Goal: Task Accomplishment & Management: Use online tool/utility

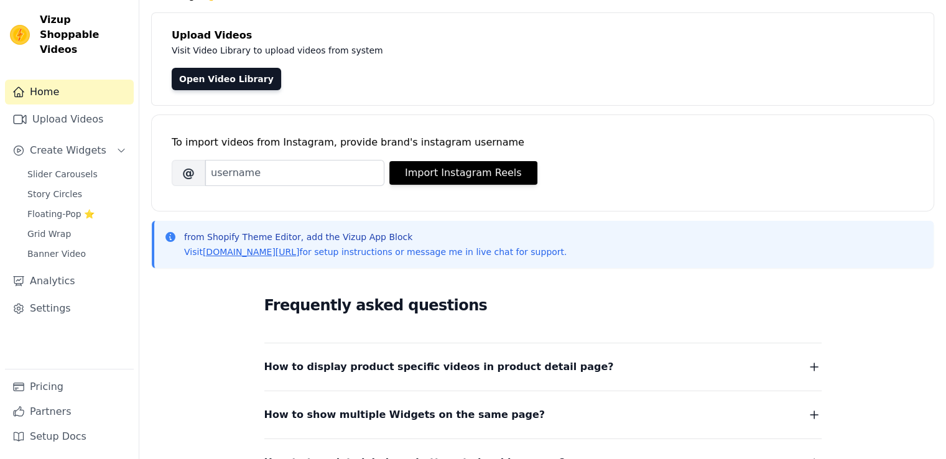
scroll to position [62, 0]
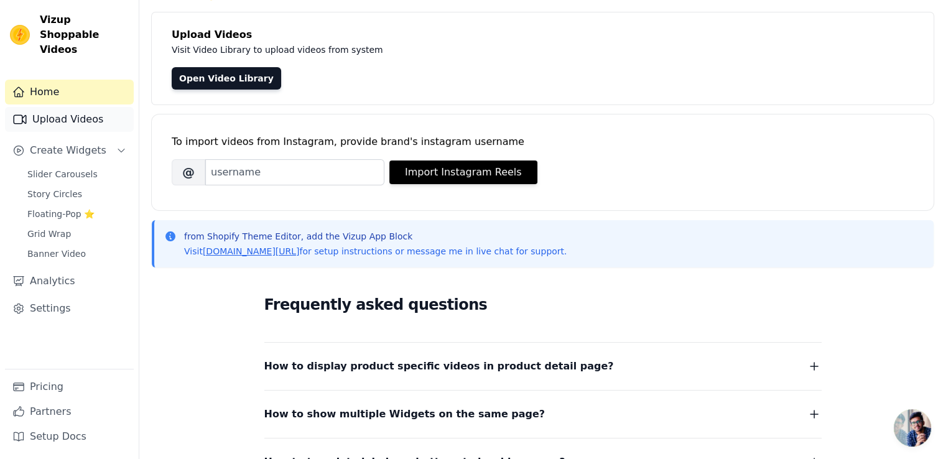
click at [72, 107] on link "Upload Videos" at bounding box center [69, 119] width 129 height 25
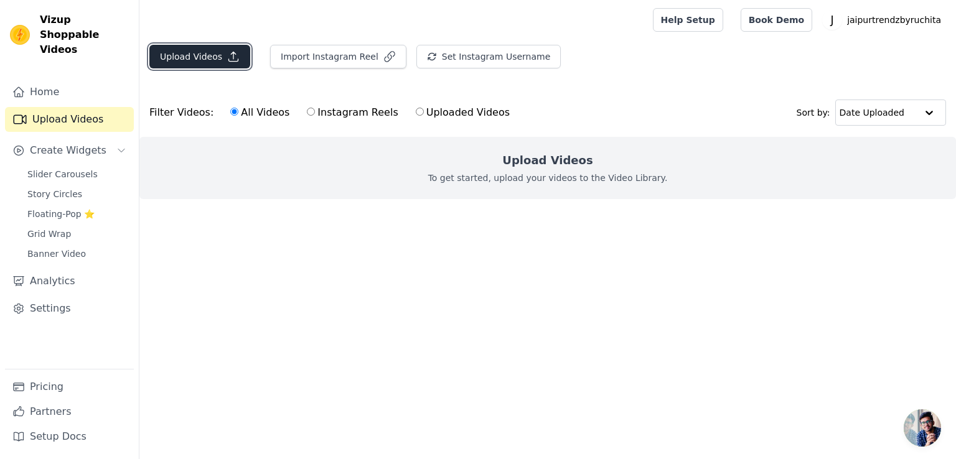
click at [185, 55] on button "Upload Videos" at bounding box center [199, 57] width 101 height 24
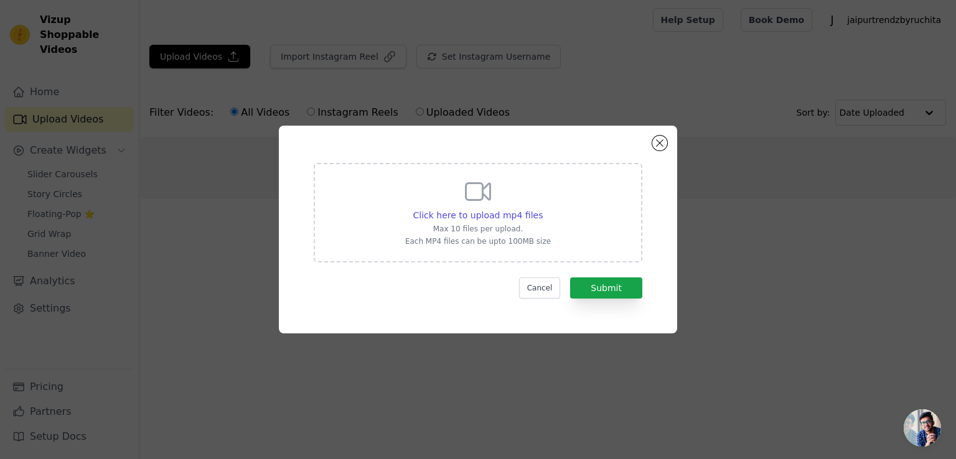
click at [460, 202] on div "Click here to upload mp4 files Max 10 files per upload. Each MP4 files can be u…" at bounding box center [478, 212] width 146 height 70
click at [542, 208] on input "Click here to upload mp4 files Max 10 files per upload. Each MP4 files can be u…" at bounding box center [542, 208] width 1 height 1
click at [475, 217] on span "Click here to upload mp4 files" at bounding box center [478, 215] width 130 height 10
click at [542, 209] on input "Click here to upload mp4 files Max 10 files per upload. Each MP4 files can be u…" at bounding box center [542, 208] width 1 height 1
type input "C:\fakepath\pink vedio 2.mp4"
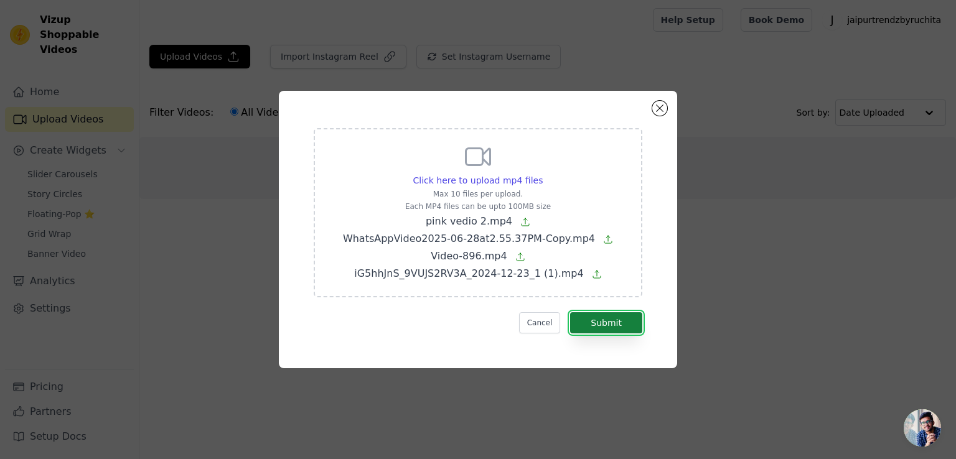
click at [602, 325] on button "Submit" at bounding box center [606, 322] width 72 height 21
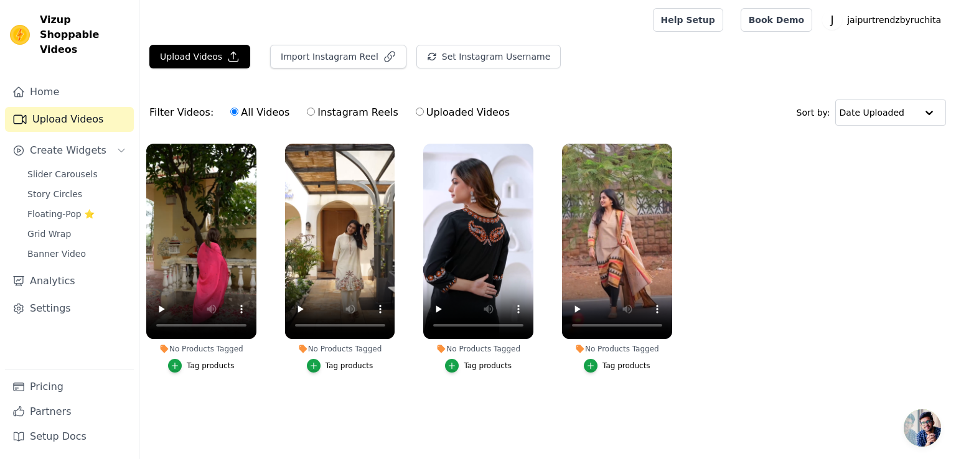
click at [221, 365] on div "Tag products" at bounding box center [211, 366] width 48 height 10
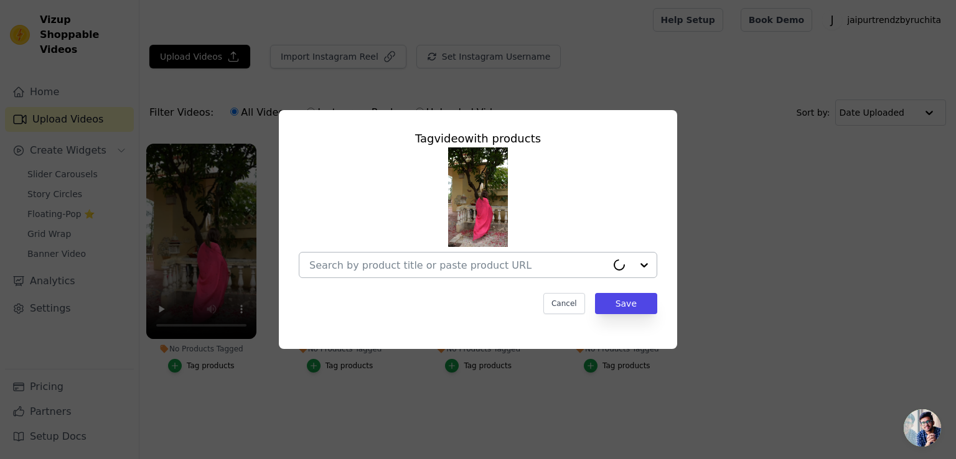
click at [372, 264] on input "No Products Tagged Tag video with products Cancel Save Tag products" at bounding box center [457, 265] width 297 height 12
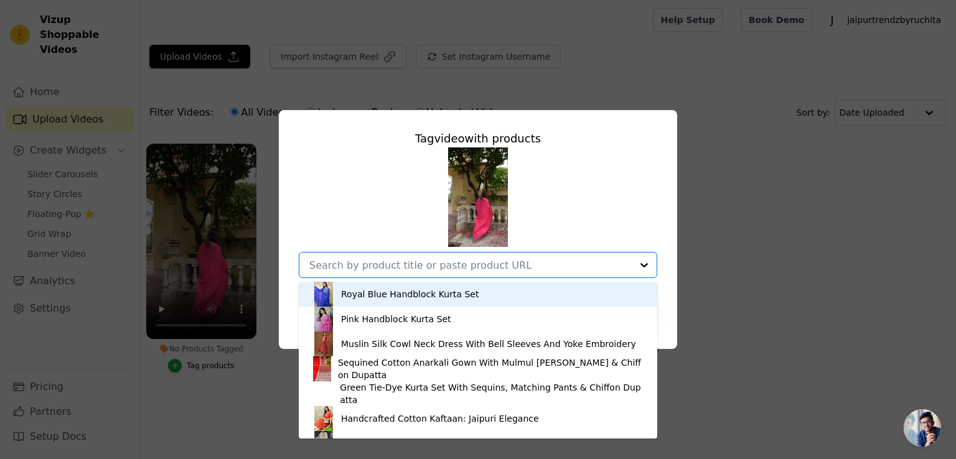
paste input "Kanchi Cotton 3Pc Suit Set"
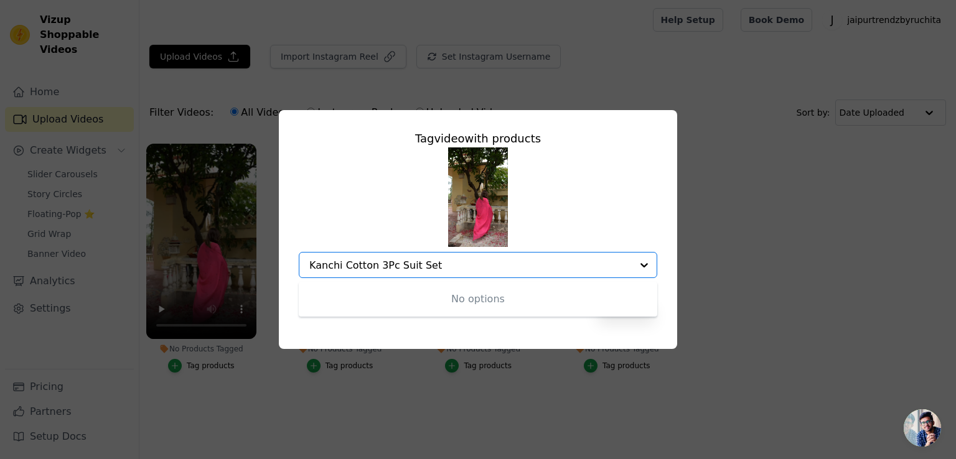
type input "Kanchi Cotton 3Pc Suit Set"
click at [566, 262] on input "No Products Tagged Tag video with products Option undefined, selected. Select i…" at bounding box center [470, 265] width 322 height 12
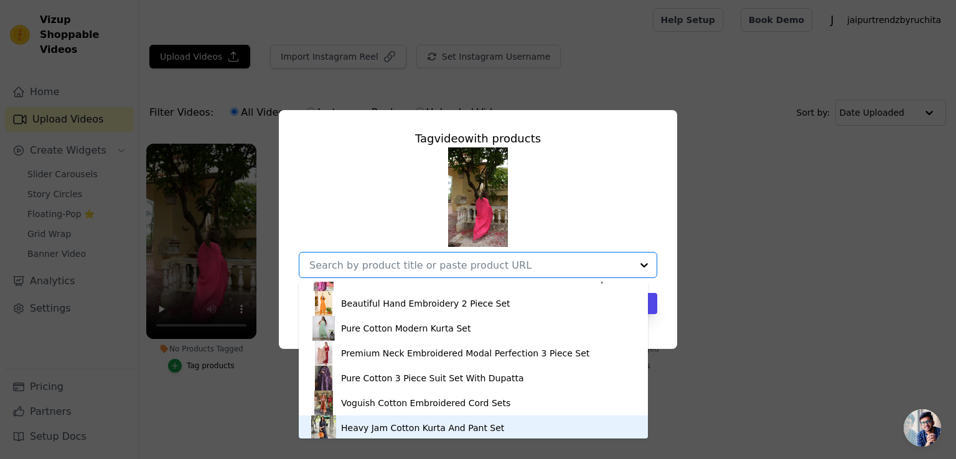
scroll to position [1742, 0]
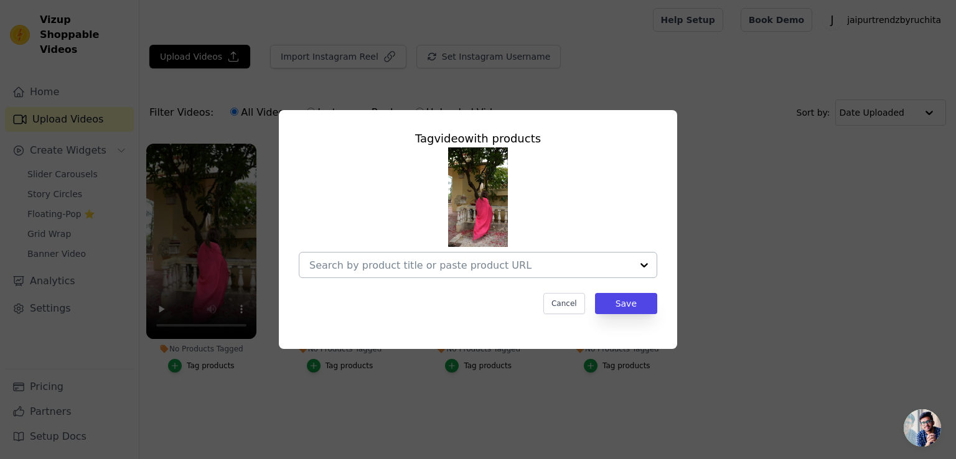
click at [403, 262] on input "No Products Tagged Tag video with products Cancel Save Tag products" at bounding box center [470, 265] width 322 height 12
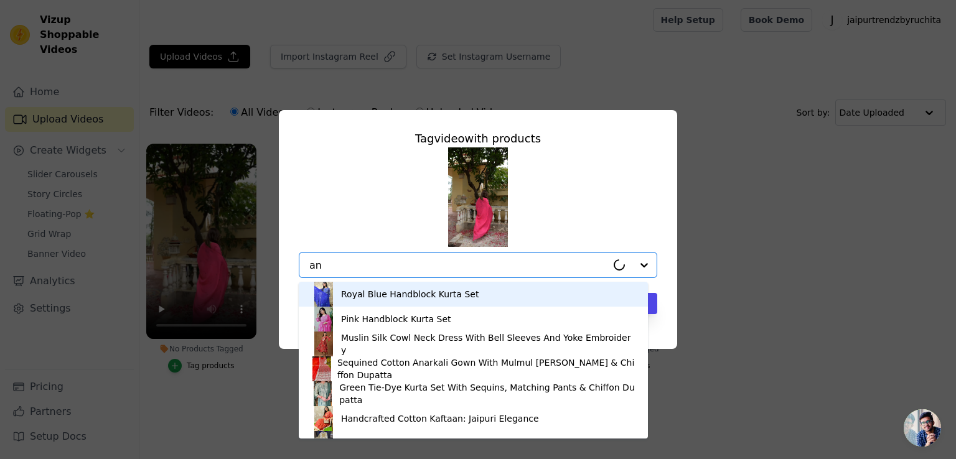
type input "a"
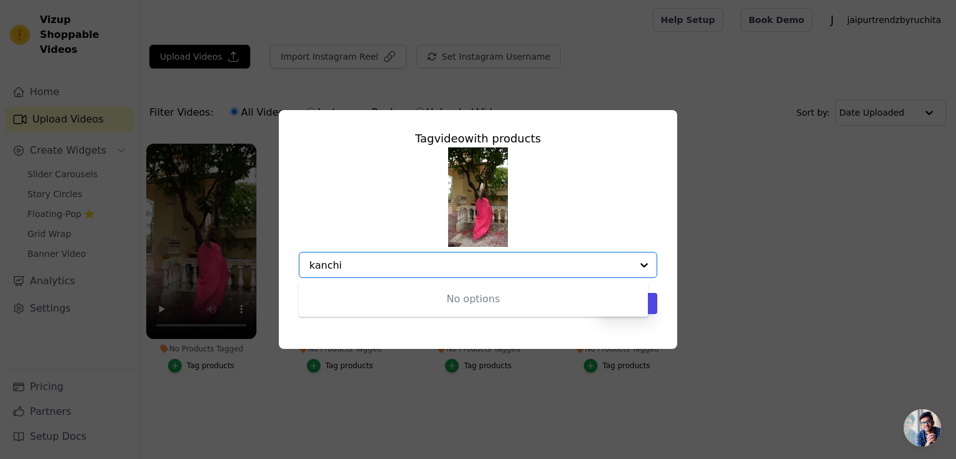
type input "kanchi"
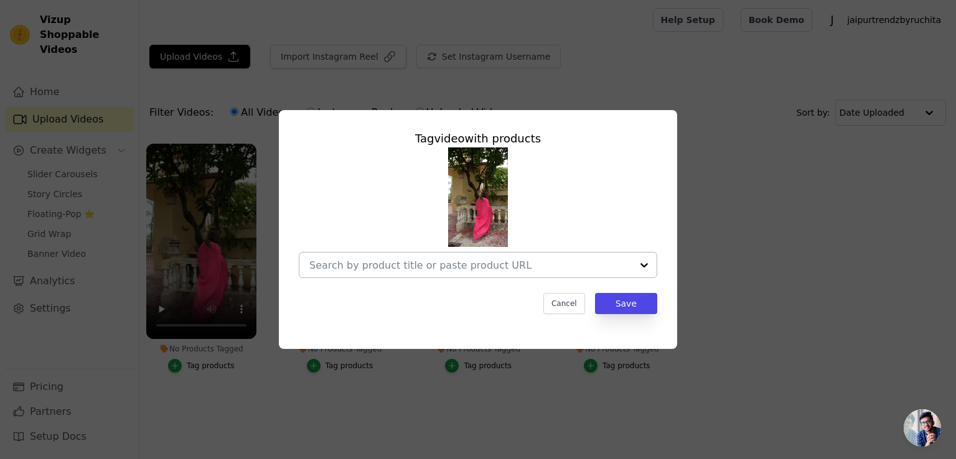
click at [416, 262] on input "No Products Tagged Tag video with products Cancel Save Tag products" at bounding box center [470, 265] width 322 height 12
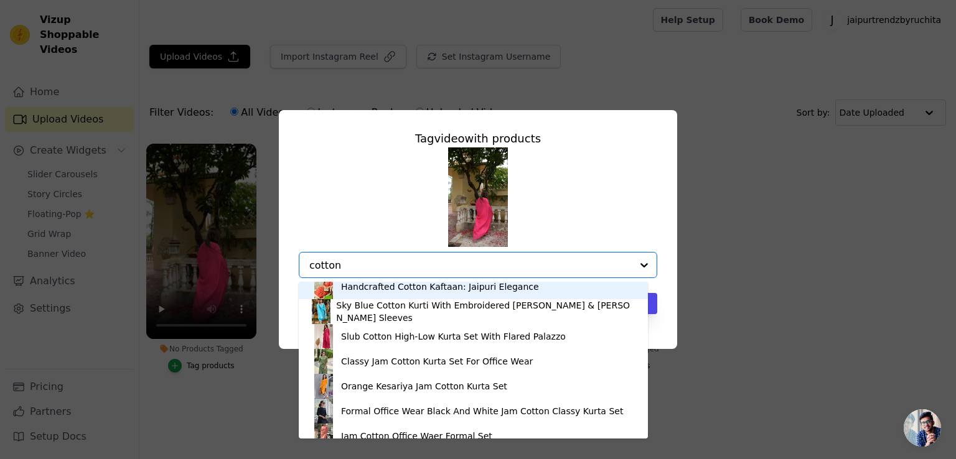
scroll to position [62, 0]
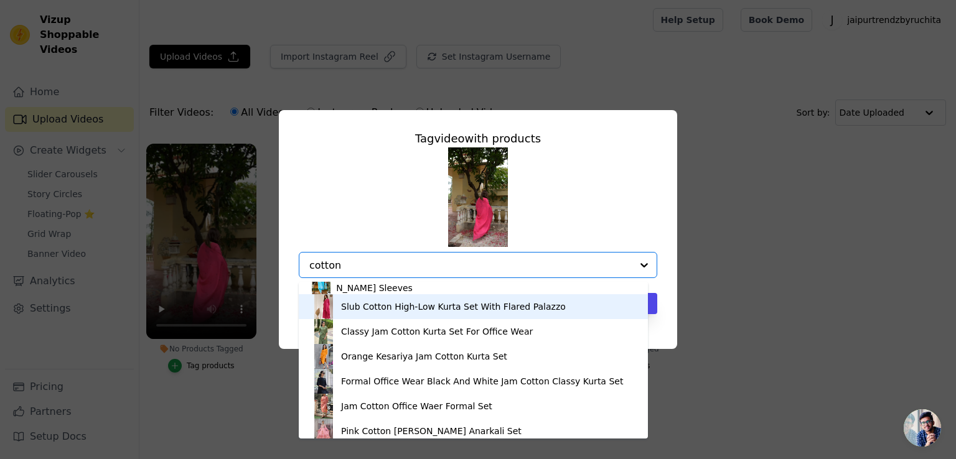
type input "cotton"
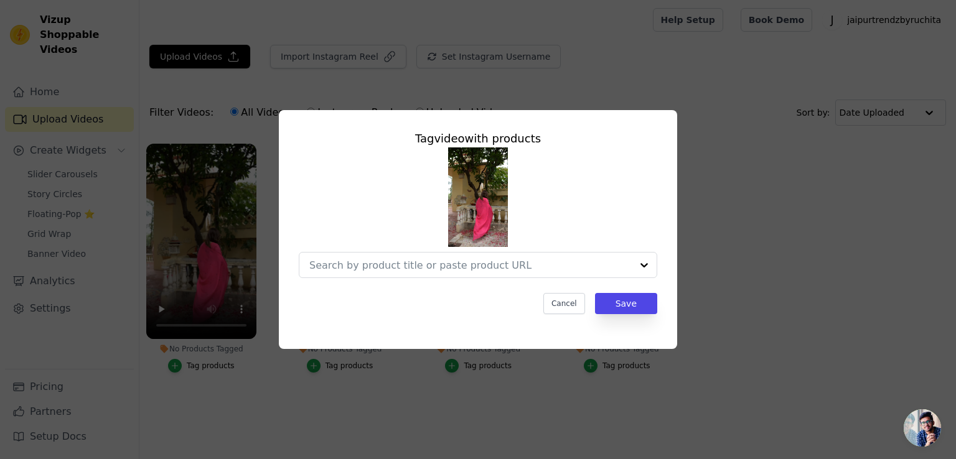
click at [737, 264] on div "Tag video with products Cancel Save" at bounding box center [478, 229] width 916 height 279
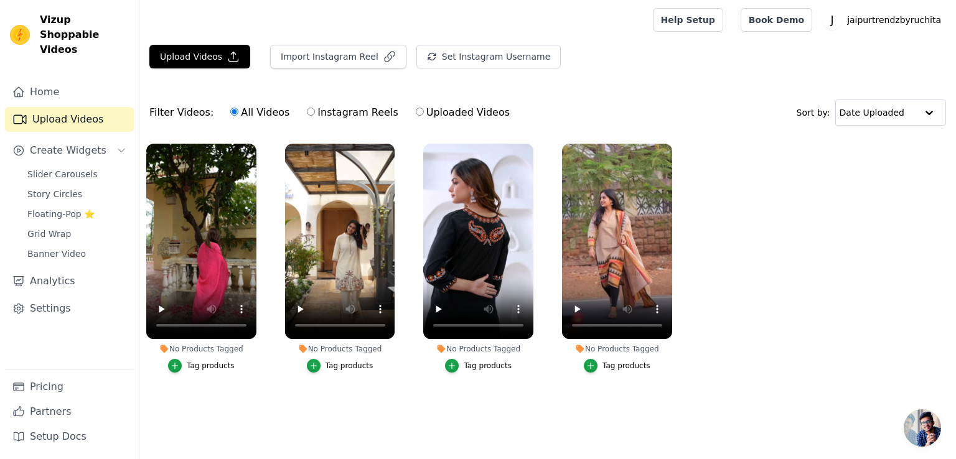
click at [343, 365] on div "Tag products" at bounding box center [349, 366] width 48 height 10
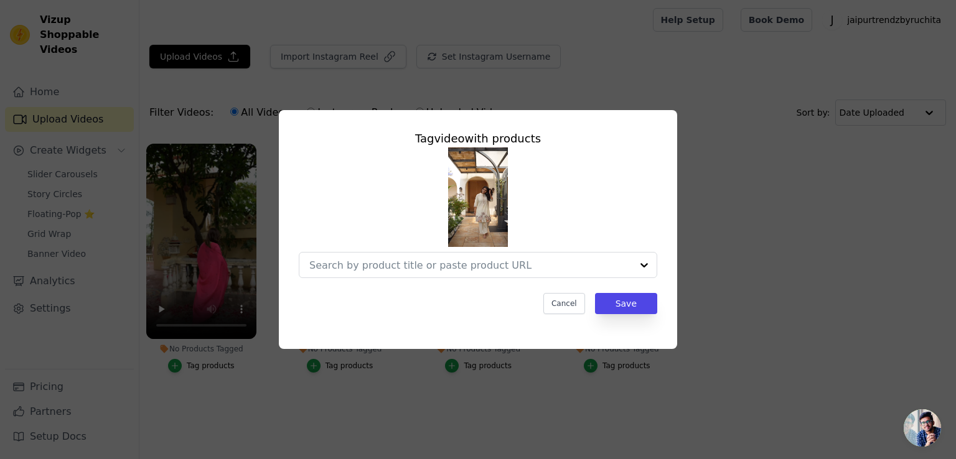
click at [717, 212] on div "Tag video with products Cancel Save" at bounding box center [478, 229] width 916 height 279
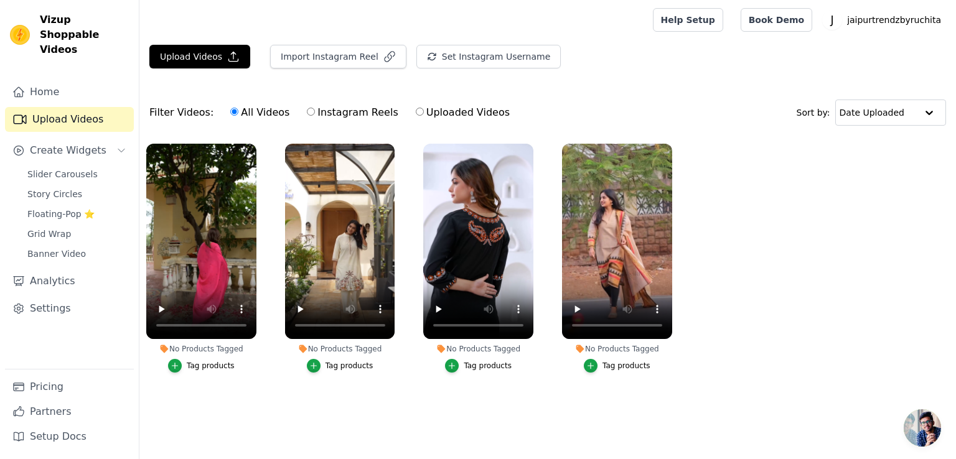
click at [468, 366] on div "Tag products" at bounding box center [487, 366] width 48 height 10
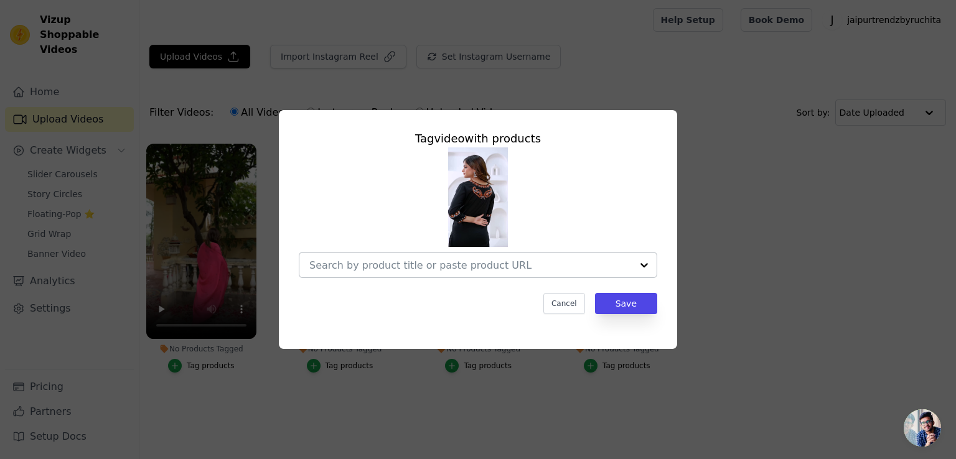
click at [424, 266] on input "No Products Tagged Tag video with products Cancel Save Tag products" at bounding box center [470, 265] width 322 height 12
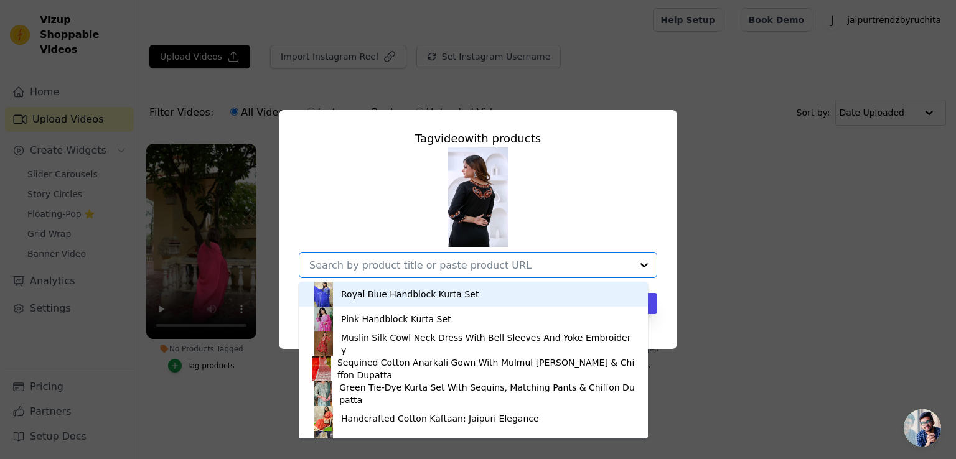
paste input "Black Cotton Kurta Pant And Dupatta Set"
type input "Black Cotton Kurta Pant And Dupatta Set"
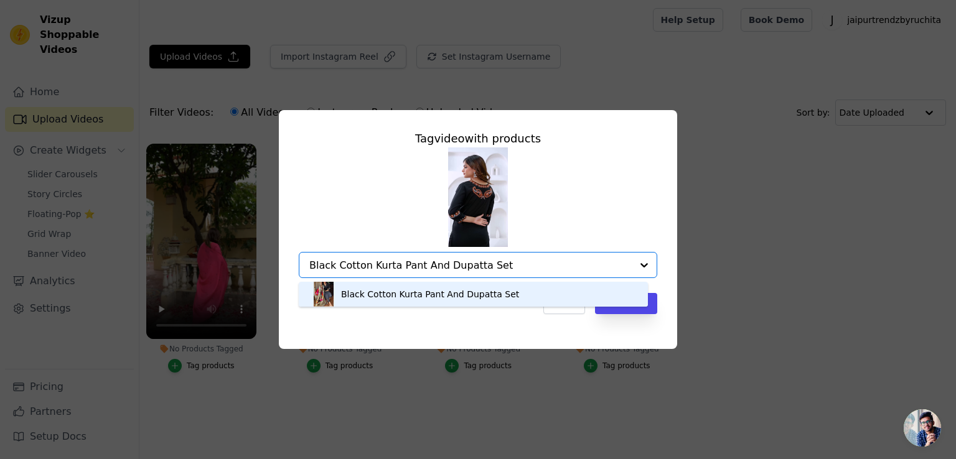
click at [449, 294] on div "Black Cotton Kurta Pant And Dupatta Set" at bounding box center [430, 294] width 178 height 12
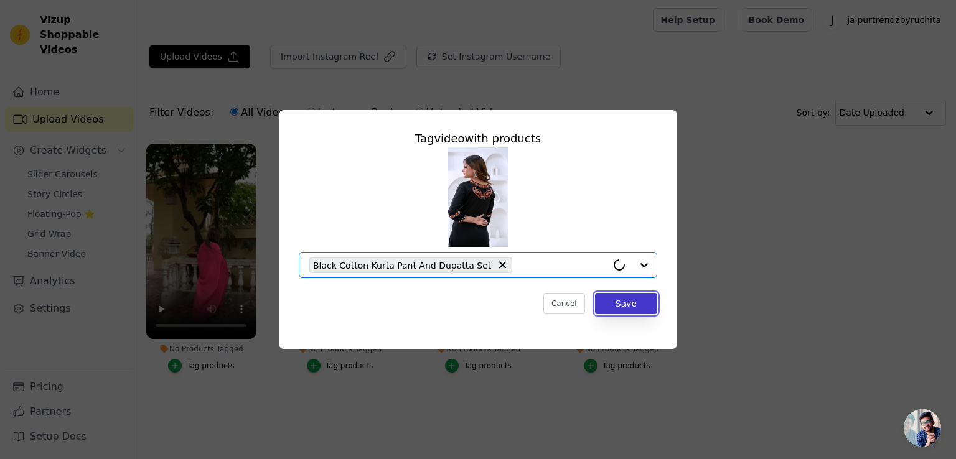
click at [627, 300] on button "Save" at bounding box center [626, 303] width 62 height 21
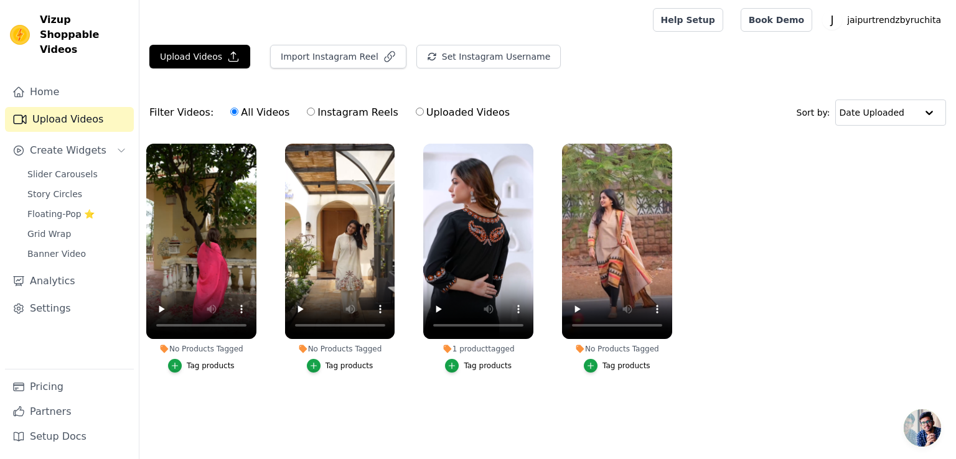
click at [343, 364] on div "Tag products" at bounding box center [349, 366] width 48 height 10
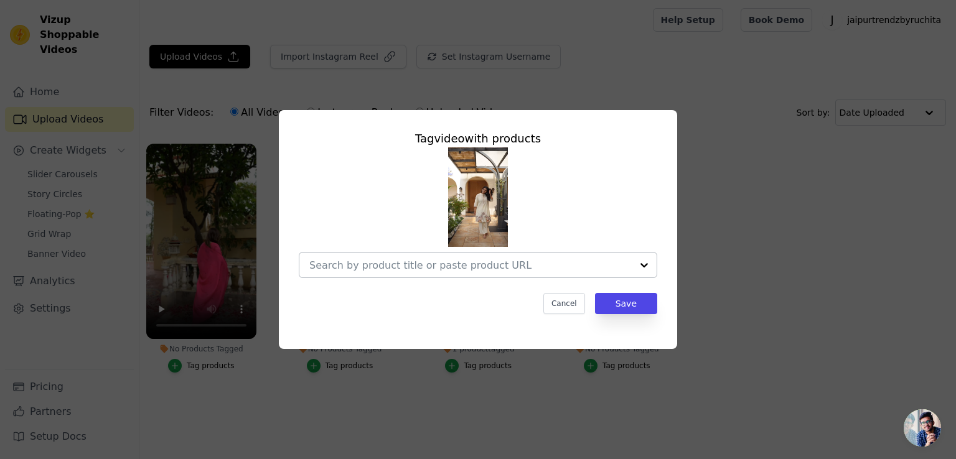
click at [373, 267] on input "No Products Tagged Tag video with products Cancel Save Tag products" at bounding box center [470, 265] width 322 height 12
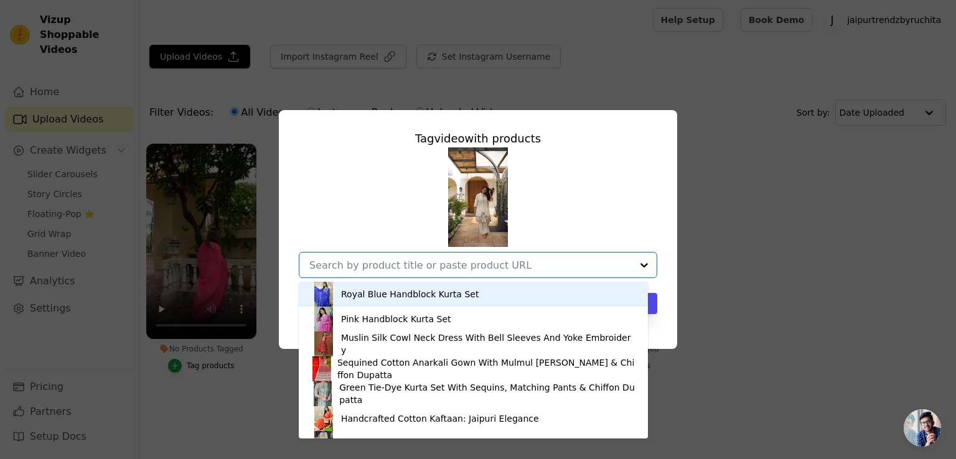
paste input "Effortless Style Coord Set In Pure Cotton Flex"
type input "Effortless Style Coord Set In Pure Cotton Flex"
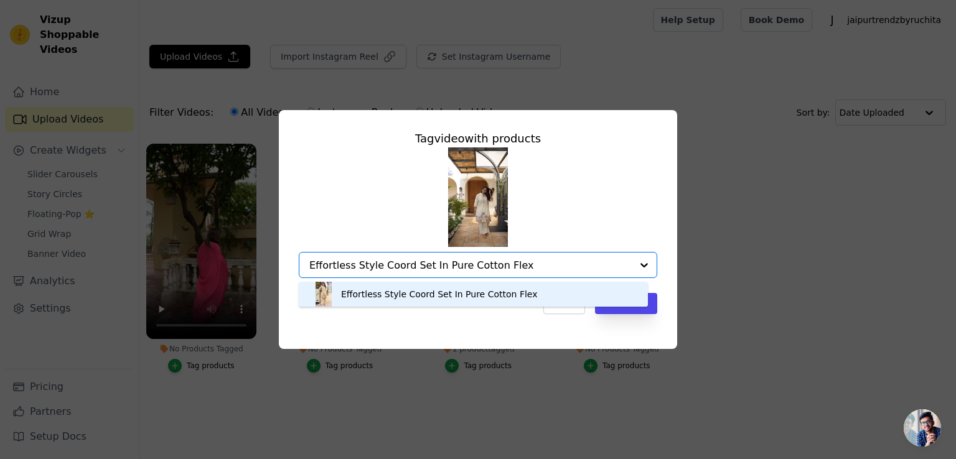
click at [454, 297] on div "Effortless Style Coord Set In Pure Cotton Flex" at bounding box center [439, 294] width 197 height 12
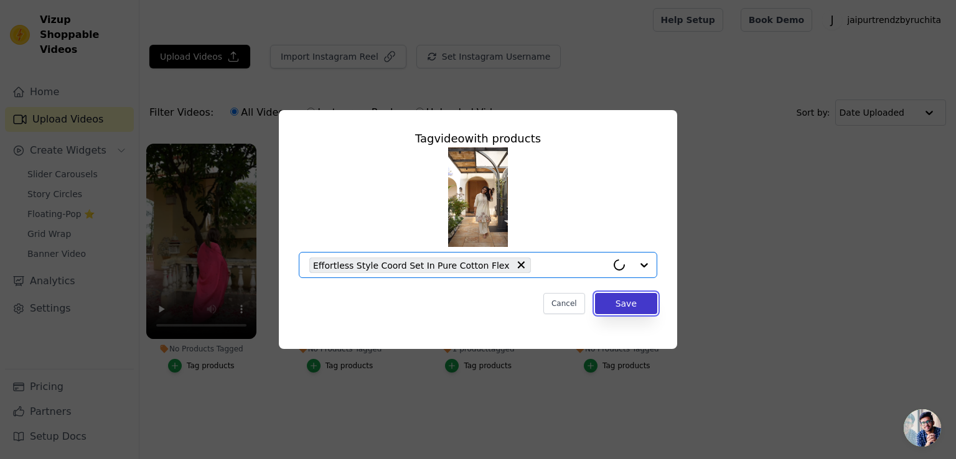
click at [625, 304] on button "Save" at bounding box center [626, 303] width 62 height 21
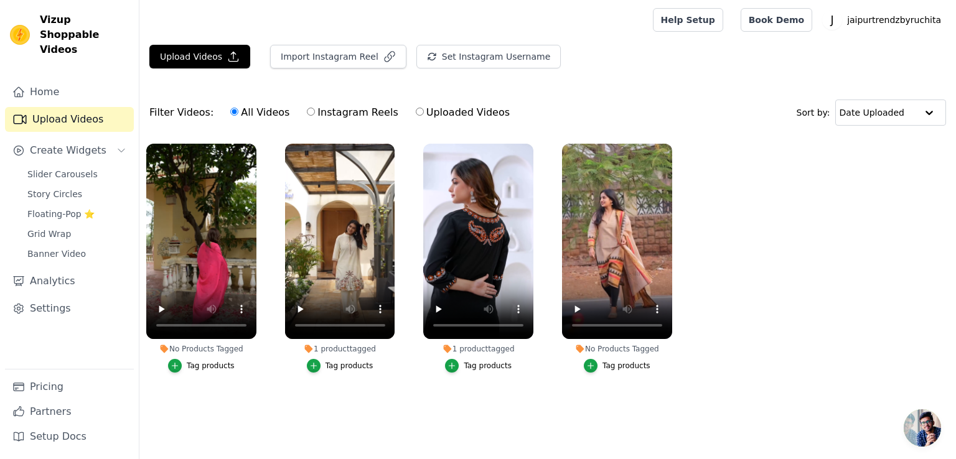
click at [206, 364] on div "Tag products" at bounding box center [211, 366] width 48 height 10
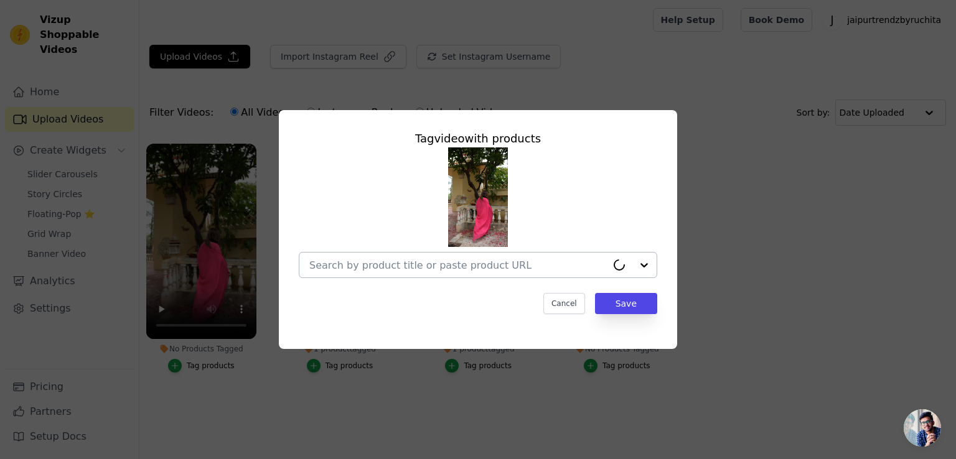
click at [362, 264] on input "No Products Tagged Tag video with products Cancel Save Tag products" at bounding box center [457, 265] width 297 height 12
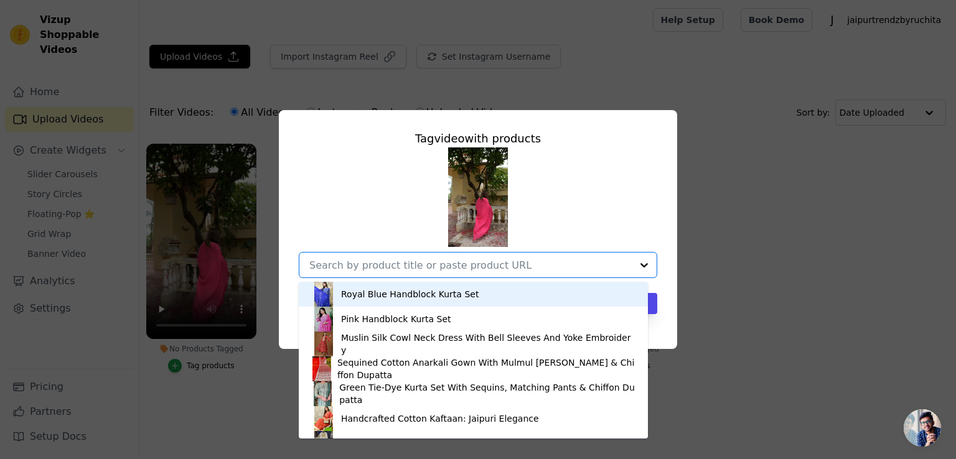
paste input "Heavy Embroidery 3 Piece Suit Set With Dupatta"
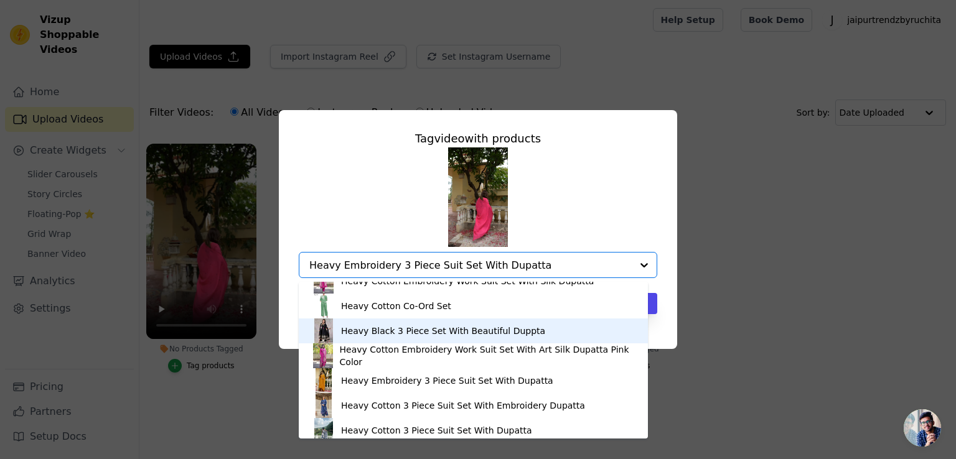
scroll to position [17, 0]
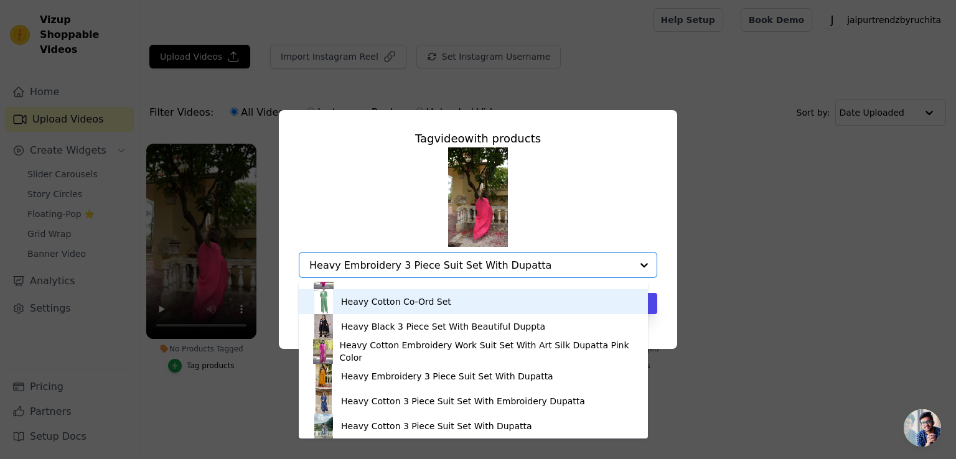
type input "Heavy Embroidery 3 Piece Suit Set With Dupatta"
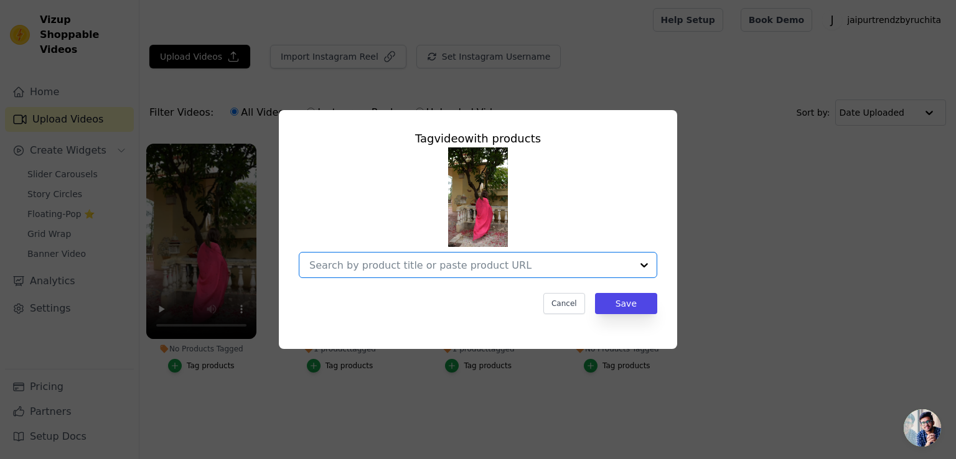
click at [409, 263] on input "No Products Tagged Tag video with products Option undefined, selected. Select i…" at bounding box center [470, 265] width 322 height 12
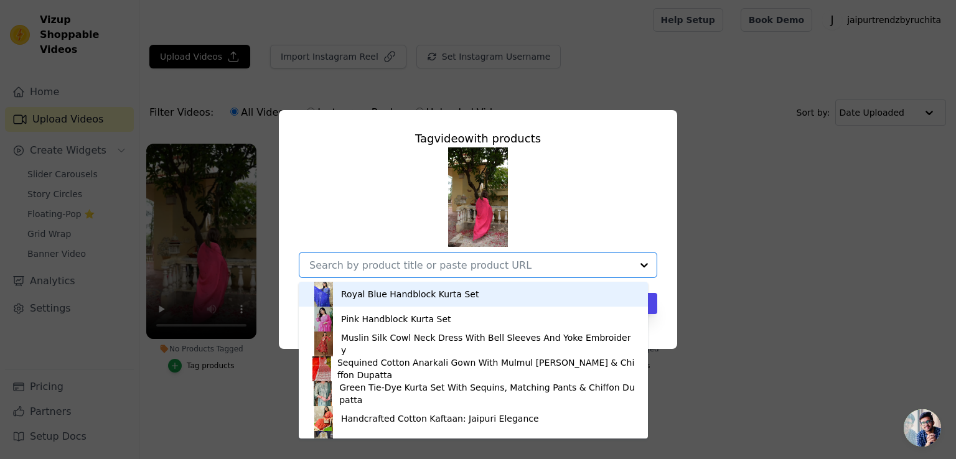
paste input "Heavy Embroidery 3 Piece Suit Set With Dupatta"
type input "Heavy Embroidery 3 Piece Suit Set With Dupatta"
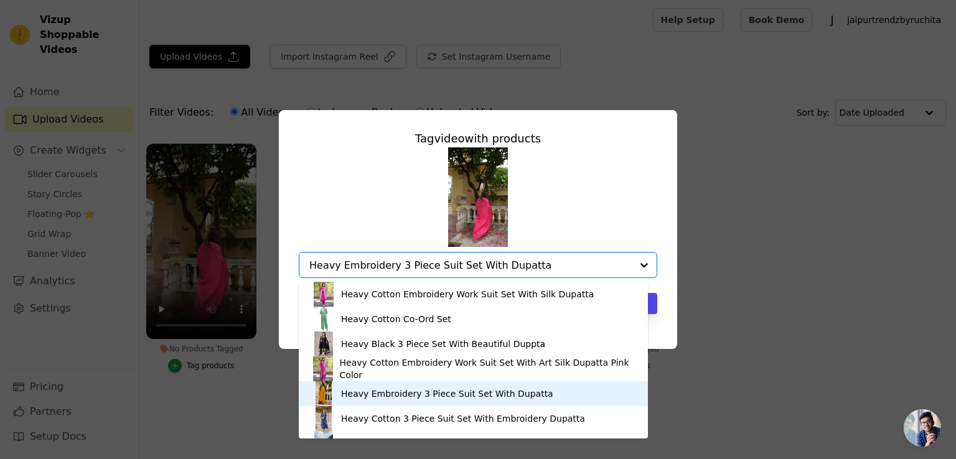
click at [420, 396] on div "Heavy Embroidery 3 Piece Suit Set With Dupatta" at bounding box center [447, 394] width 212 height 12
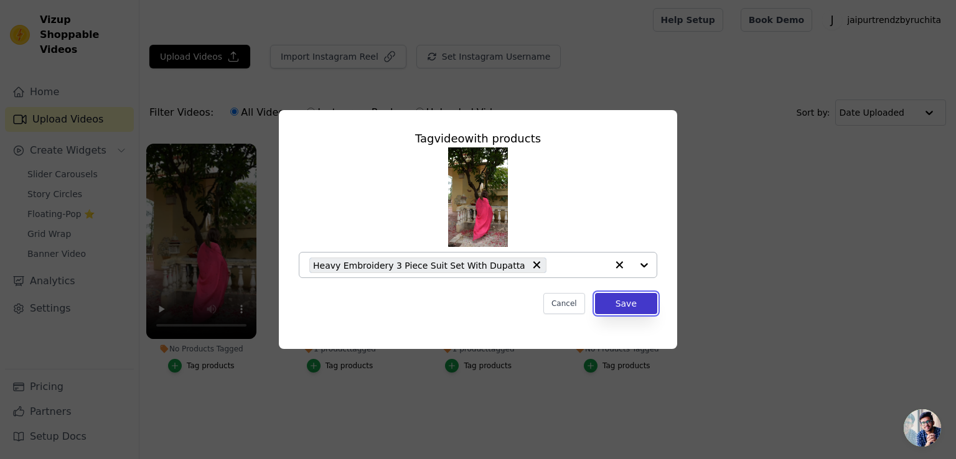
click at [633, 309] on button "Save" at bounding box center [626, 303] width 62 height 21
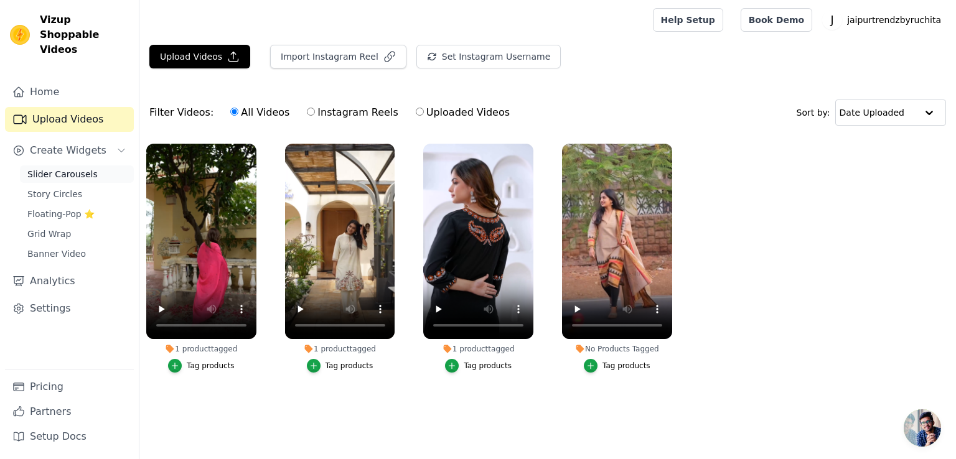
click at [81, 165] on link "Slider Carousels" at bounding box center [77, 173] width 114 height 17
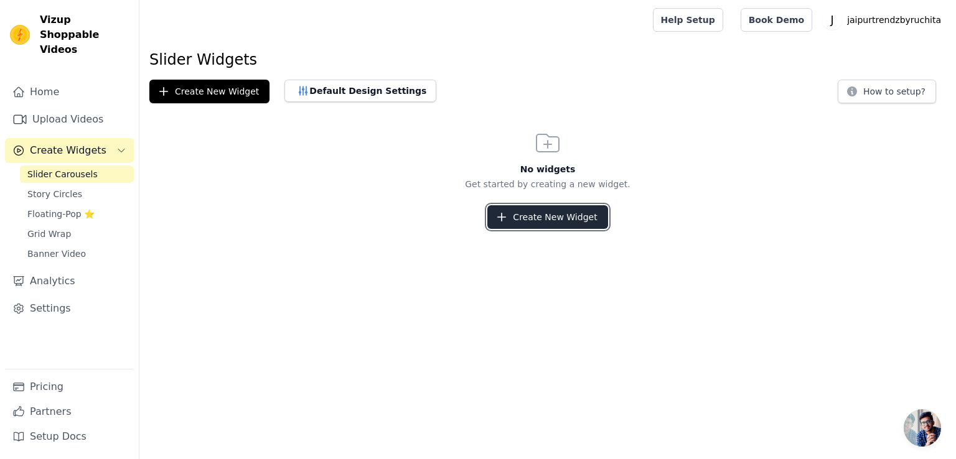
click at [526, 221] on button "Create New Widget" at bounding box center [547, 217] width 120 height 24
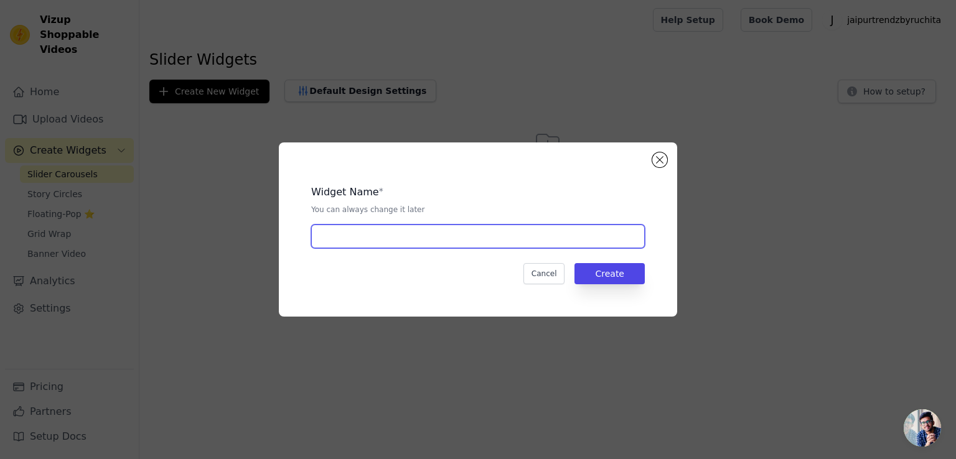
click at [410, 240] on input "text" at bounding box center [477, 237] width 333 height 24
type input "slider"
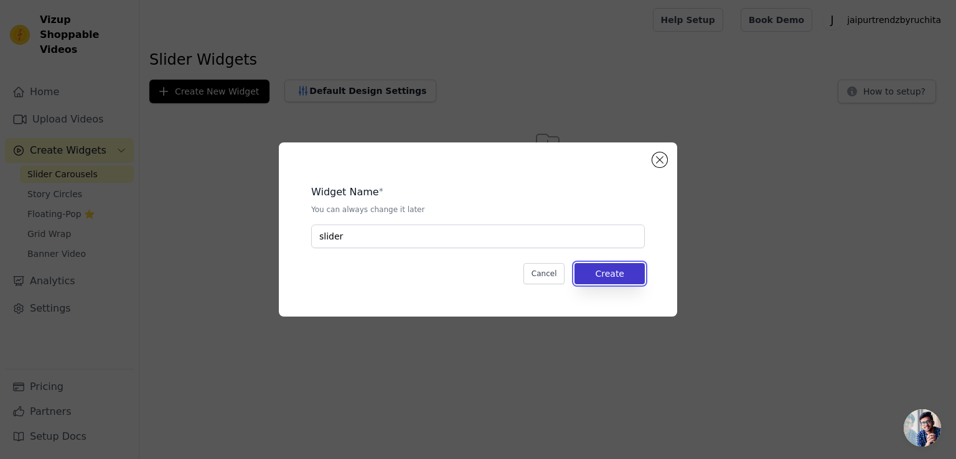
click at [608, 271] on button "Create" at bounding box center [609, 273] width 70 height 21
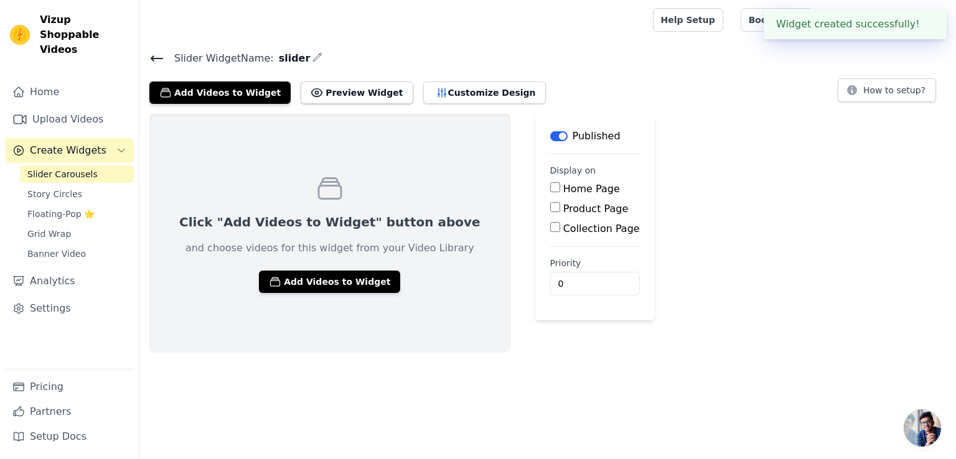
click at [563, 187] on label "Home Page" at bounding box center [591, 189] width 57 height 12
click at [550, 187] on input "Home Page" at bounding box center [555, 187] width 10 height 10
checkbox input "true"
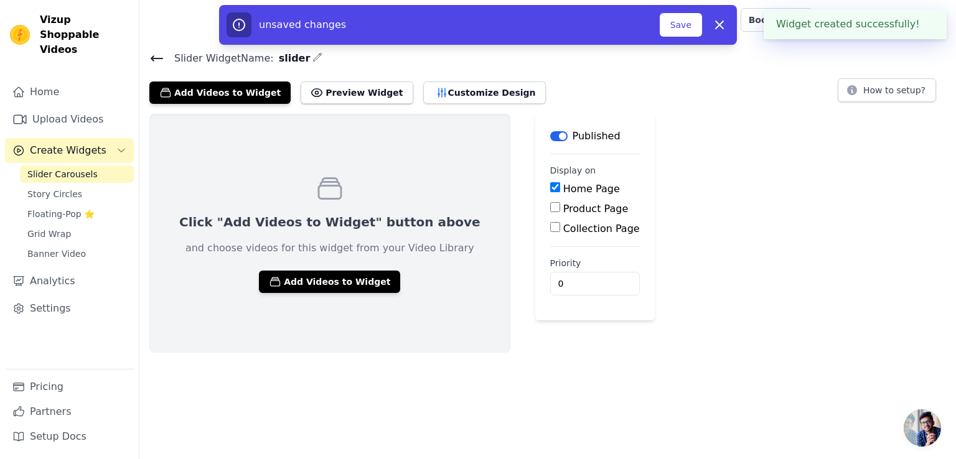
click at [563, 205] on label "Product Page" at bounding box center [595, 209] width 65 height 12
click at [550, 205] on input "Product Page" at bounding box center [555, 207] width 10 height 10
checkbox input "true"
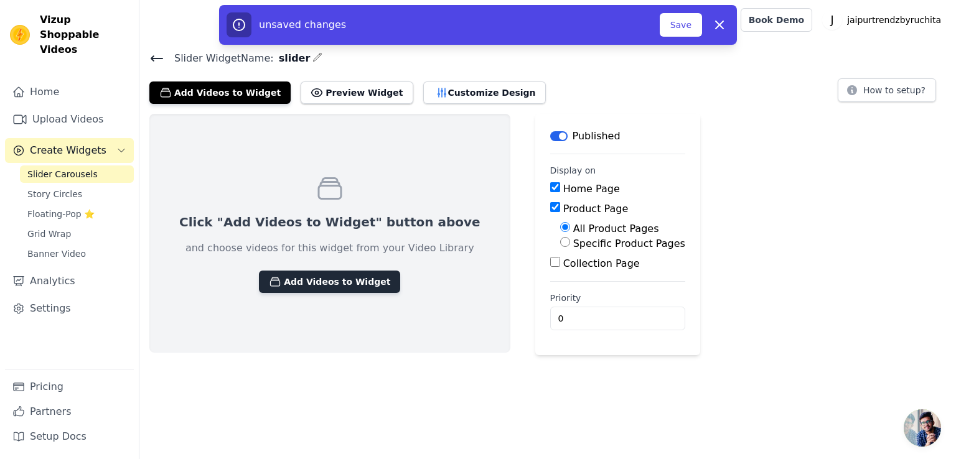
click at [306, 286] on button "Add Videos to Widget" at bounding box center [329, 282] width 141 height 22
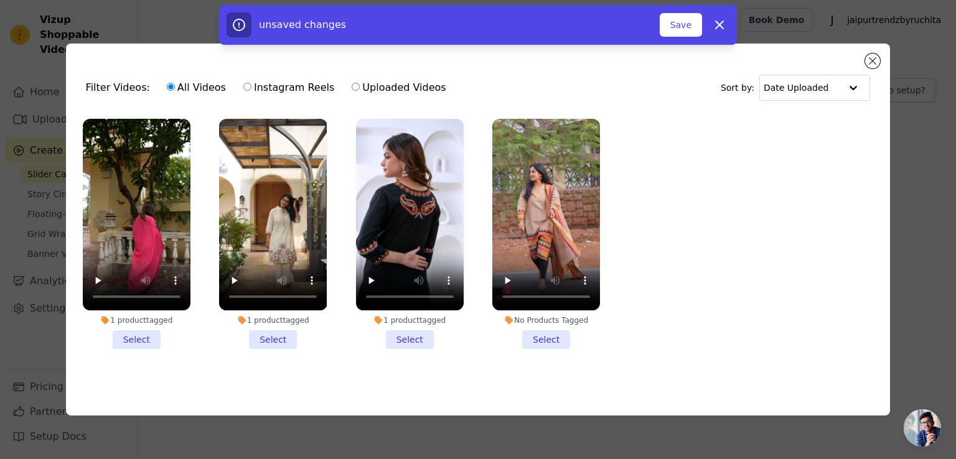
click at [139, 338] on li "1 product tagged Select" at bounding box center [137, 234] width 108 height 230
click at [0, 0] on input "1 product tagged Select" at bounding box center [0, 0] width 0 height 0
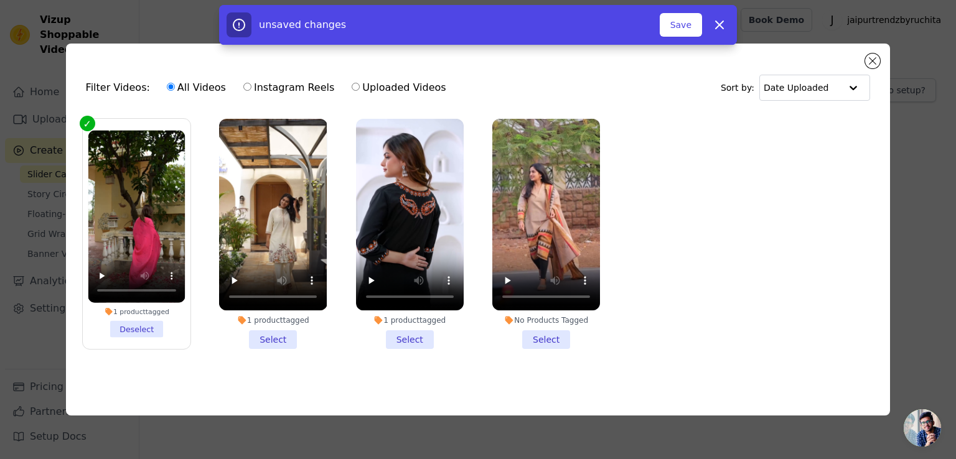
click at [277, 341] on li "1 product tagged Select" at bounding box center [273, 234] width 108 height 230
click at [0, 0] on input "1 product tagged Select" at bounding box center [0, 0] width 0 height 0
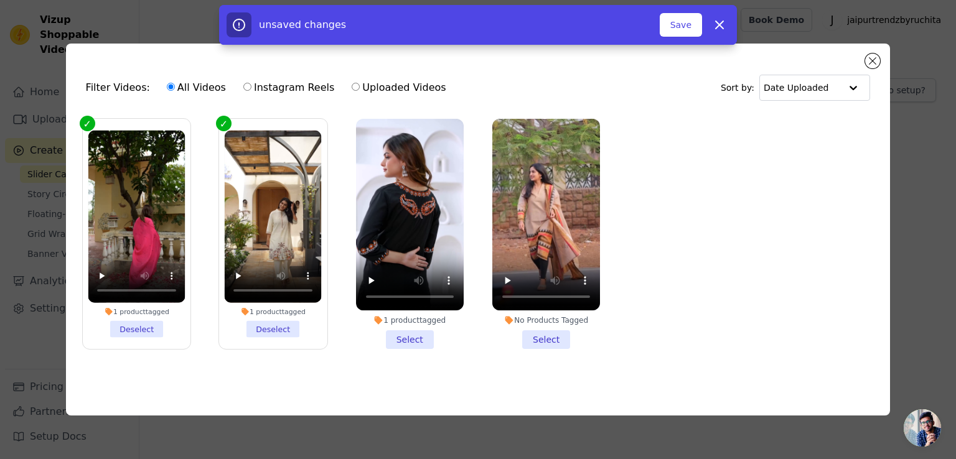
click at [398, 341] on li "1 product tagged Select" at bounding box center [410, 234] width 108 height 230
click at [0, 0] on input "1 product tagged Select" at bounding box center [0, 0] width 0 height 0
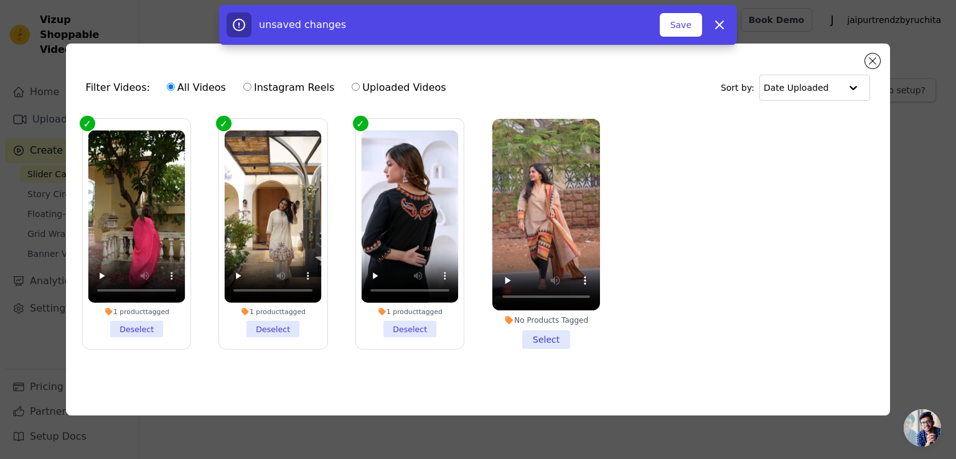
click at [522, 337] on li "No Products Tagged Select" at bounding box center [546, 234] width 108 height 230
click at [0, 0] on input "No Products Tagged Select" at bounding box center [0, 0] width 0 height 0
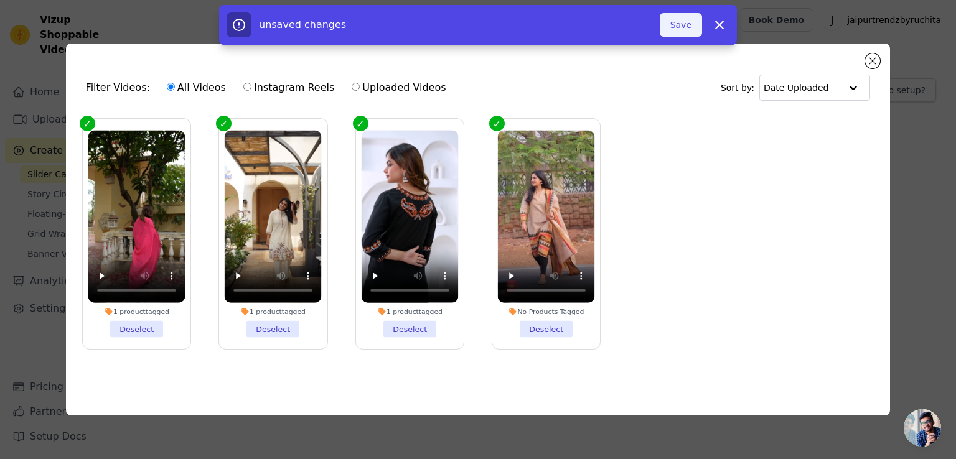
click at [683, 29] on button "Save" at bounding box center [680, 25] width 42 height 24
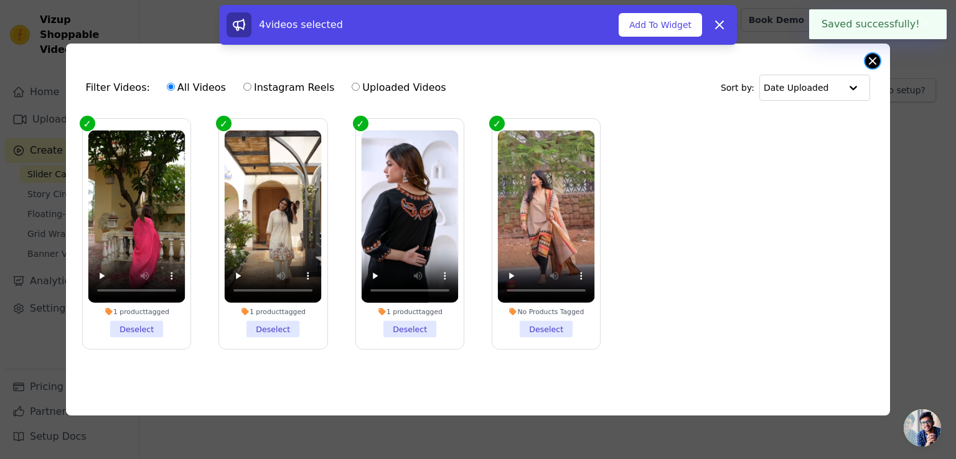
click at [872, 57] on button "Close modal" at bounding box center [872, 61] width 15 height 15
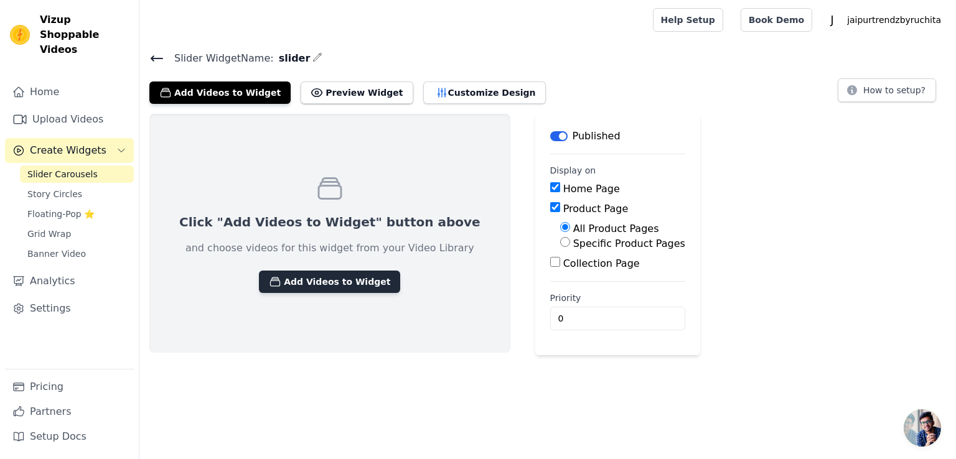
click at [314, 276] on button "Add Videos to Widget" at bounding box center [329, 282] width 141 height 22
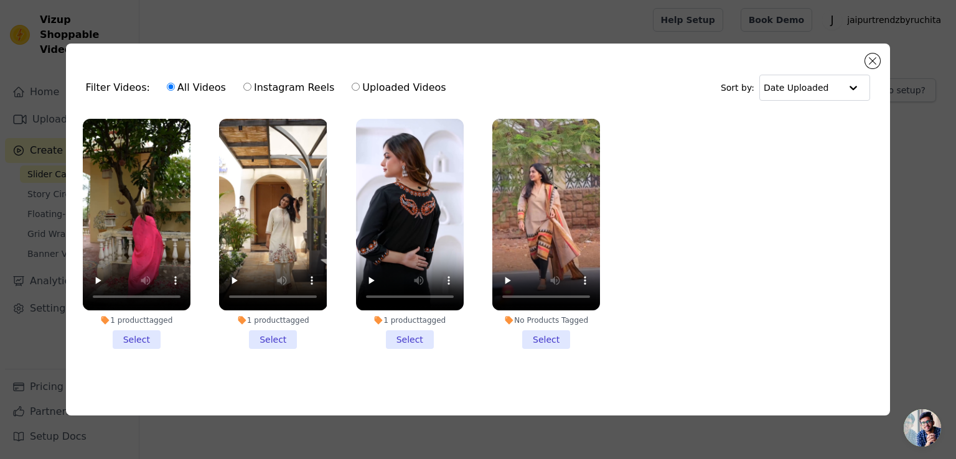
click at [151, 335] on li "1 product tagged Select" at bounding box center [137, 234] width 108 height 230
click at [0, 0] on input "1 product tagged Select" at bounding box center [0, 0] width 0 height 0
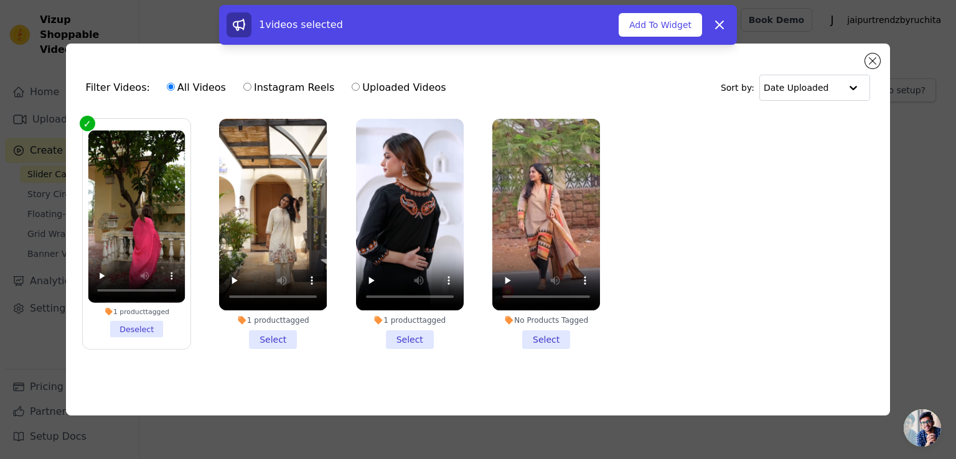
click at [286, 340] on li "1 product tagged Select" at bounding box center [273, 234] width 108 height 230
click at [0, 0] on input "1 product tagged Select" at bounding box center [0, 0] width 0 height 0
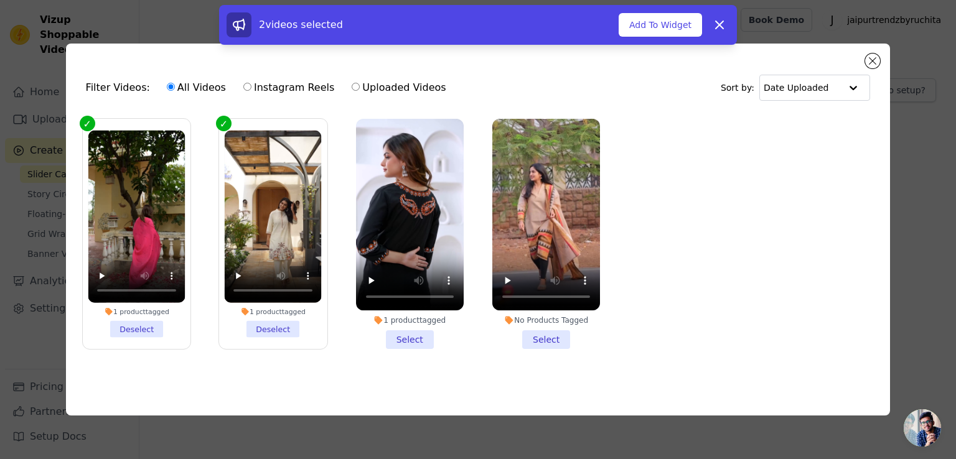
click at [421, 335] on li "1 product tagged Select" at bounding box center [410, 234] width 108 height 230
click at [0, 0] on input "1 product tagged Select" at bounding box center [0, 0] width 0 height 0
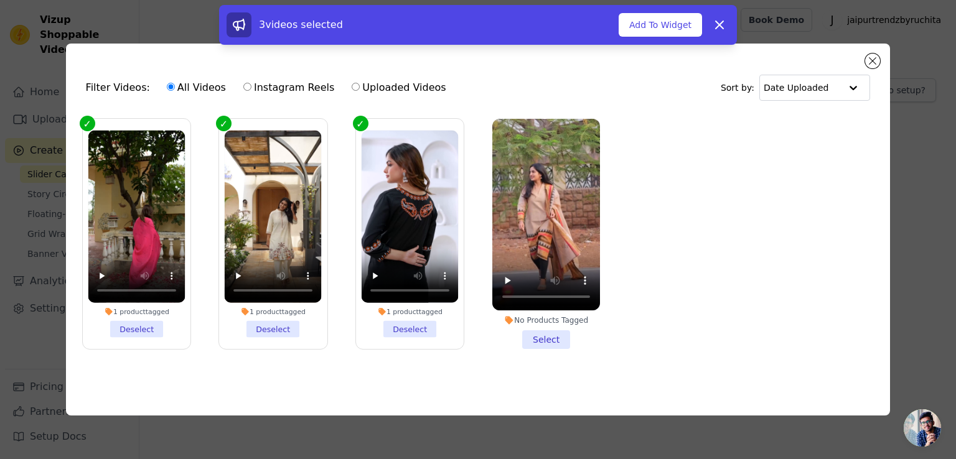
click at [535, 336] on li "No Products Tagged Select" at bounding box center [546, 234] width 108 height 230
click at [0, 0] on input "No Products Tagged Select" at bounding box center [0, 0] width 0 height 0
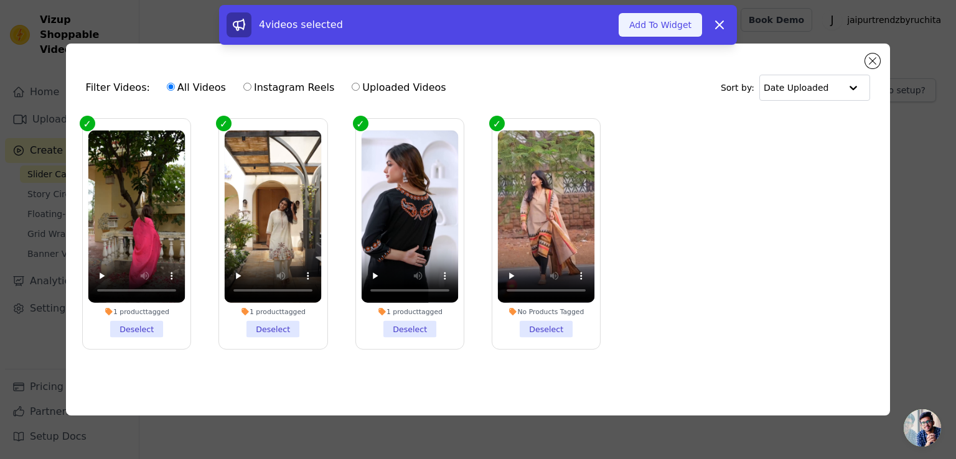
click at [664, 29] on button "Add To Widget" at bounding box center [659, 25] width 83 height 24
